Goal: Use online tool/utility: Utilize a website feature to perform a specific function

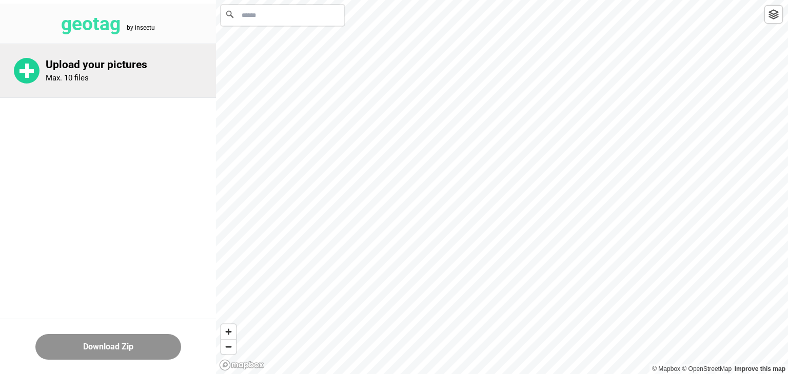
click at [91, 82] on div "Upload your pictures Max. 10 files" at bounding box center [131, 70] width 170 height 25
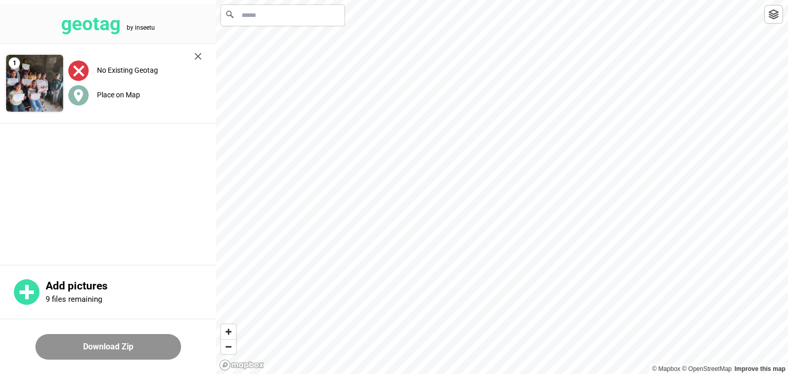
click at [125, 95] on label "Place on Map" at bounding box center [118, 95] width 43 height 8
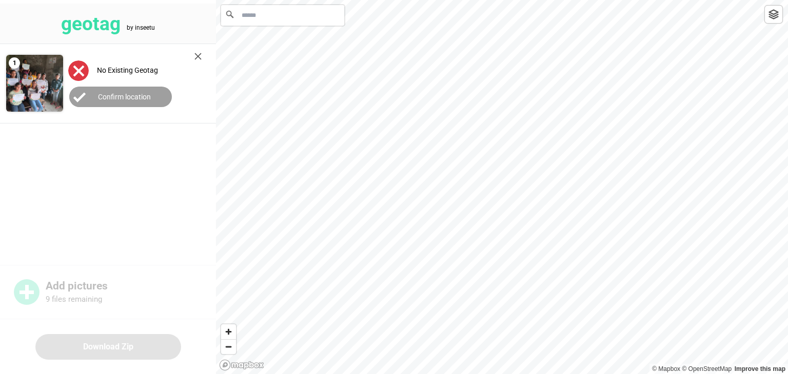
click at [279, 12] on input "Search" at bounding box center [282, 15] width 123 height 21
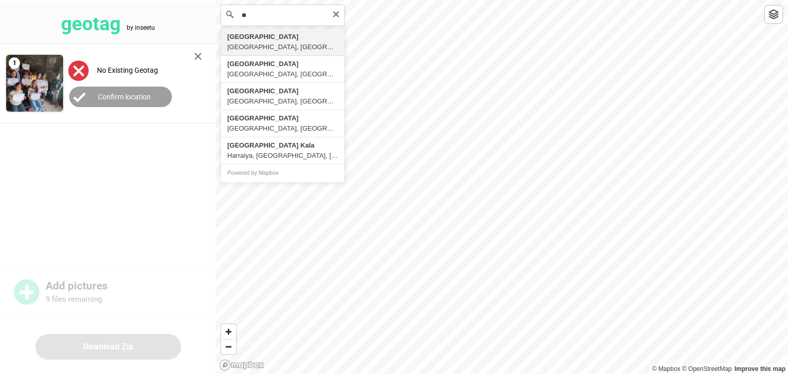
type input "*"
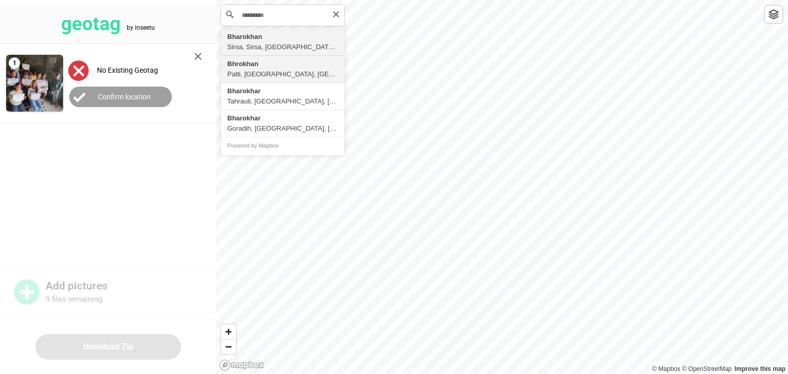
type input "**********"
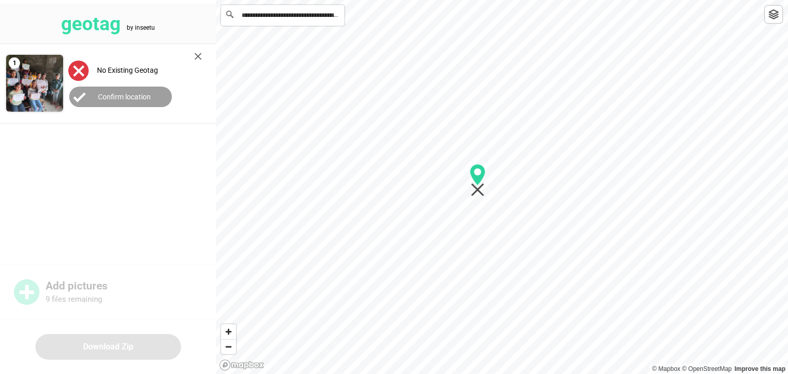
click at [478, 175] on circle "Map marker" at bounding box center [477, 172] width 7 height 7
click at [116, 281] on div "geotag by inseetu 1 No Existing Geotag Confirm location Add pictures 9 files re…" at bounding box center [108, 187] width 216 height 374
click at [125, 95] on label "Confirm location" at bounding box center [124, 97] width 53 height 8
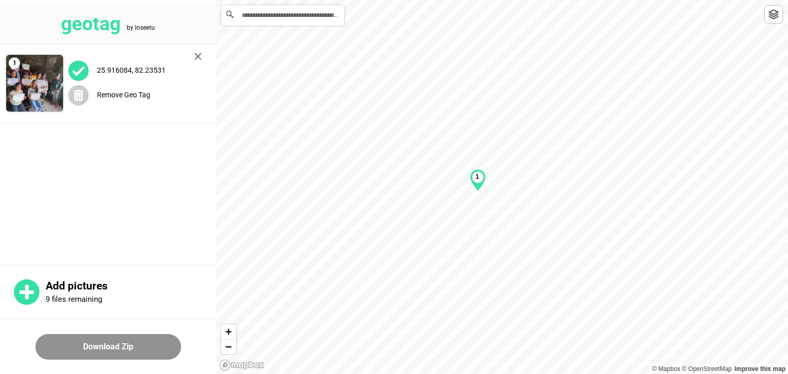
click at [95, 348] on button "Download Zip" at bounding box center [108, 347] width 146 height 26
click at [196, 55] on img at bounding box center [197, 56] width 7 height 7
